Goal: Task Accomplishment & Management: Use online tool/utility

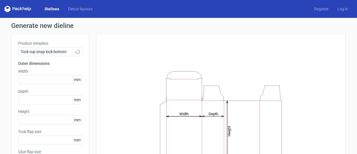
type input "15"
type input "10"
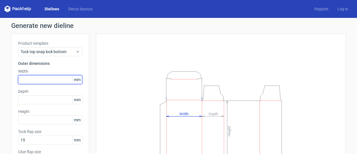
click at [32, 79] on input "text" at bounding box center [50, 79] width 64 height 9
type input "3"
type input "60"
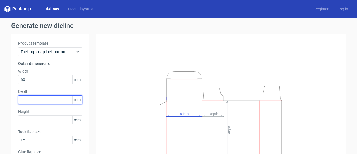
click at [37, 101] on input "text" at bounding box center [50, 99] width 64 height 9
type input "30"
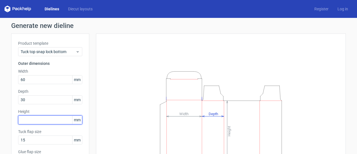
click at [51, 122] on input "text" at bounding box center [50, 119] width 64 height 9
type input "150"
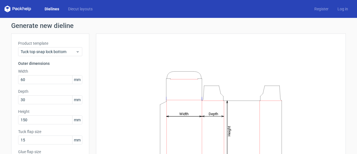
click at [52, 127] on div "Product template Tuck top snap lock bottom Outer dimensions Width 60 mm Depth 3…" at bounding box center [50, 114] width 78 height 162
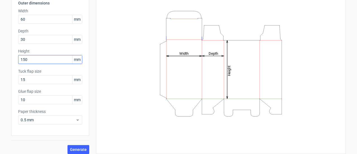
scroll to position [64, 0]
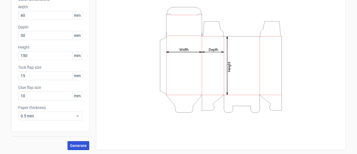
click at [74, 144] on span "Generate" at bounding box center [78, 145] width 17 height 4
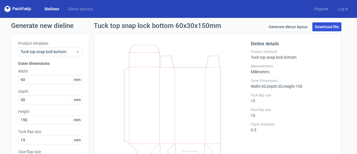
click at [331, 26] on link "Download file" at bounding box center [326, 26] width 29 height 9
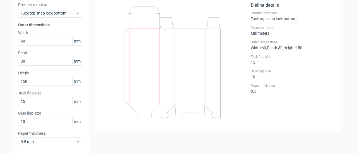
scroll to position [64, 0]
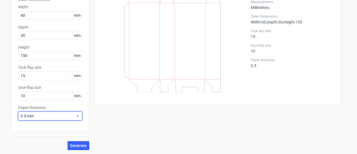
click at [78, 118] on div "0.5 mm" at bounding box center [50, 115] width 64 height 9
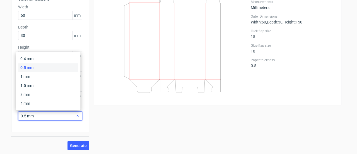
click at [78, 118] on div "0.5 mm" at bounding box center [50, 115] width 64 height 9
